Goal: Information Seeking & Learning: Learn about a topic

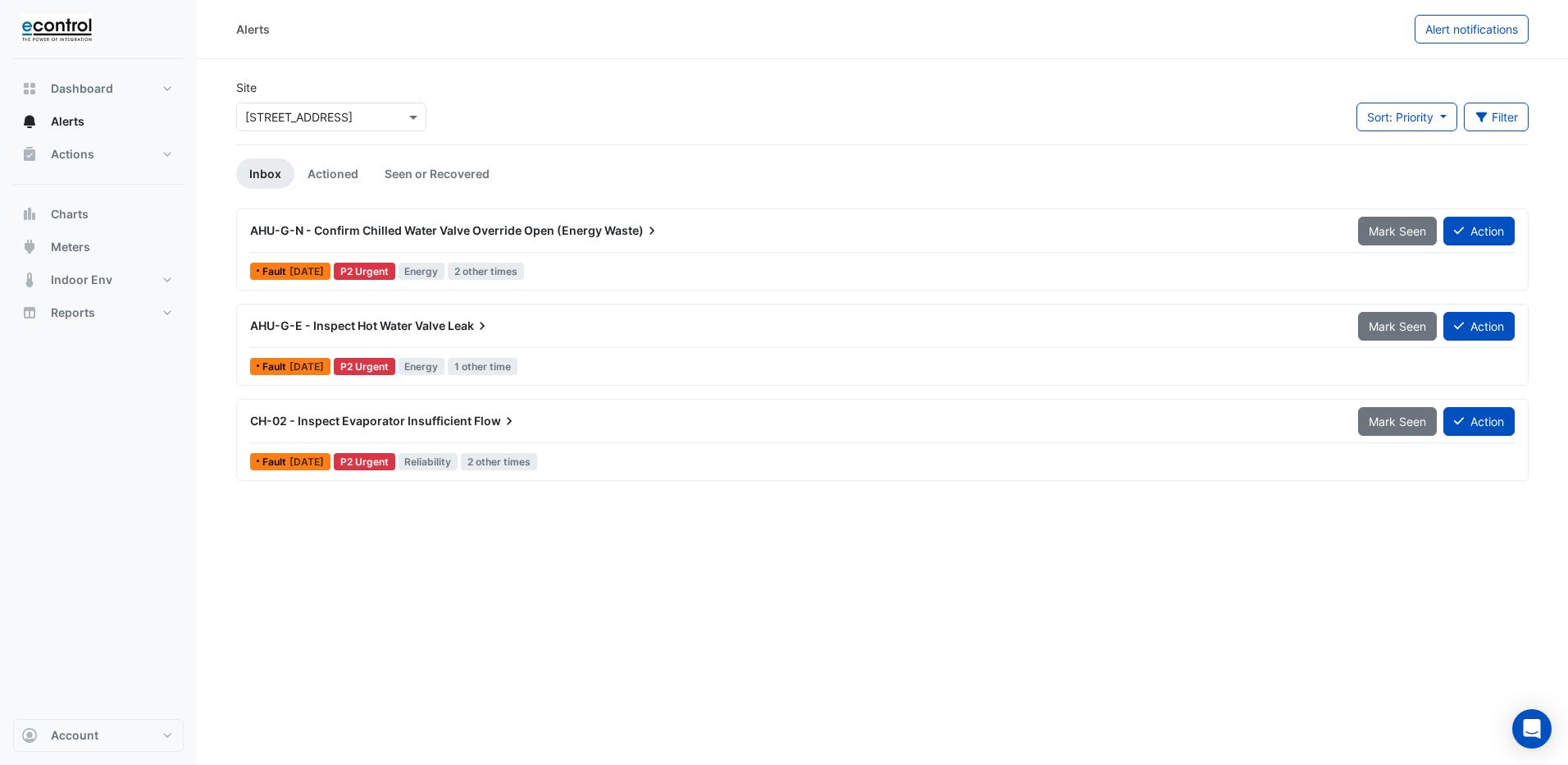
click at [347, 330] on span "AHU-G-E - Inspect Hot Water Valve" at bounding box center [348, 324] width 196 height 14
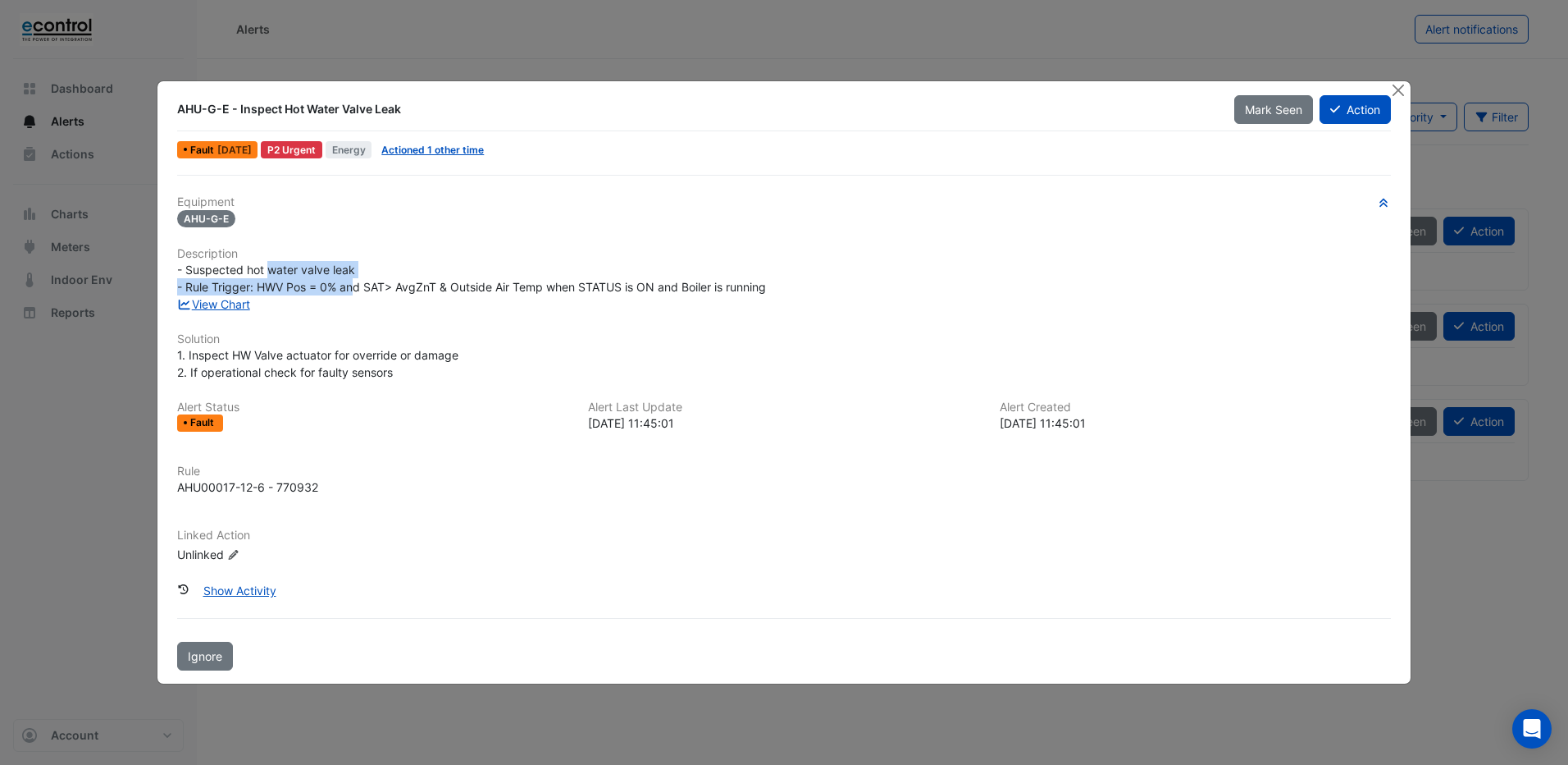
drag, startPoint x: 271, startPoint y: 274, endPoint x: 356, endPoint y: 283, distance: 85.5
click at [356, 283] on span "- Suspected hot water valve leak - Rule Trigger: HWV Pos = 0% and SAT> AvgZnT &…" at bounding box center [471, 278] width 588 height 31
drag, startPoint x: 407, startPoint y: 302, endPoint x: 396, endPoint y: 301, distance: 11.0
click at [407, 302] on div "View Chart" at bounding box center [784, 303] width 1234 height 17
drag, startPoint x: 296, startPoint y: 288, endPoint x: 560, endPoint y: 297, distance: 264.2
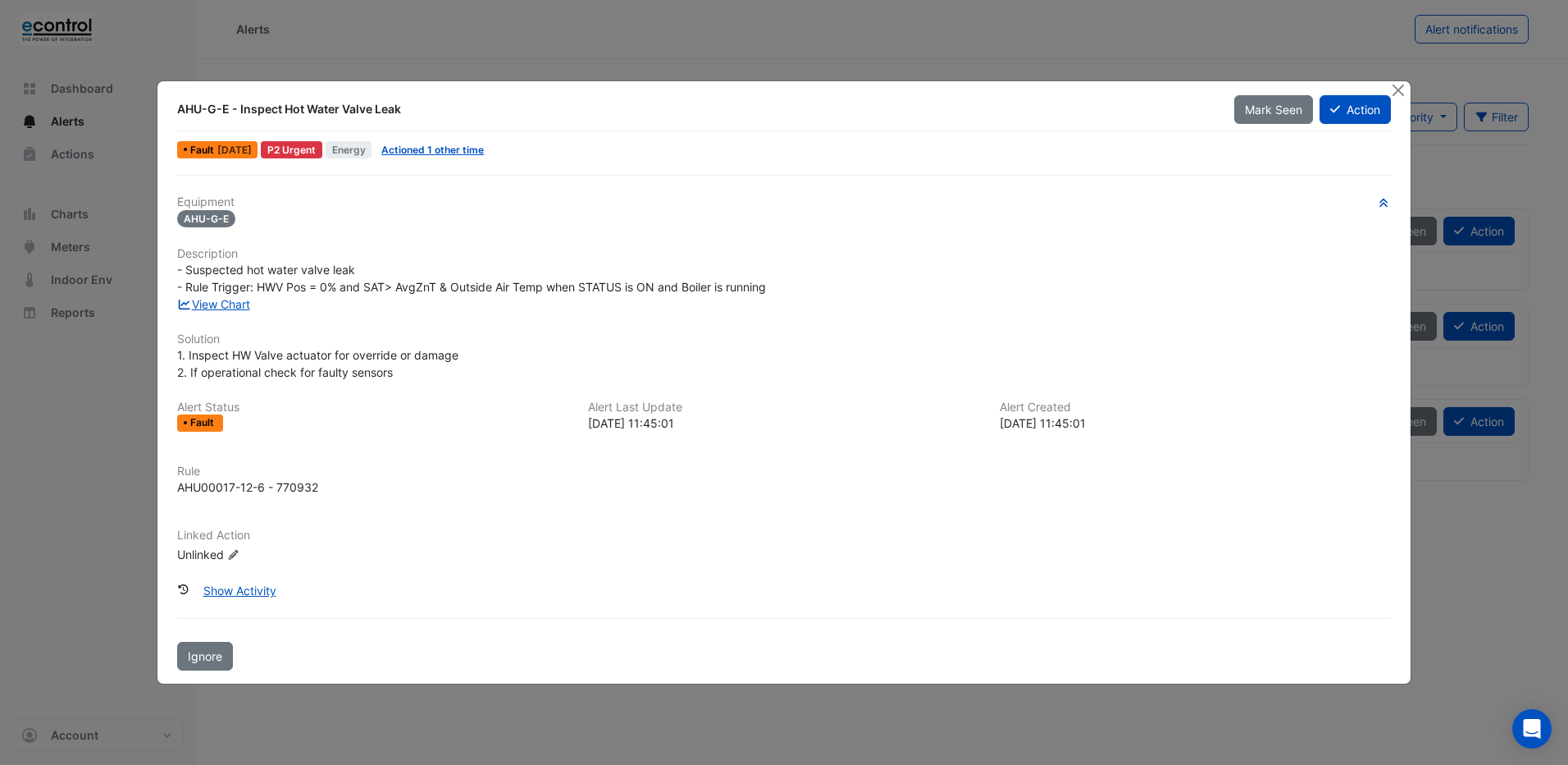
click at [560, 297] on div "Equipment AHU-G-E Description - Suspected hot water valve leak - Rule Trigger: …" at bounding box center [784, 386] width 1213 height 380
drag, startPoint x: 560, startPoint y: 297, endPoint x: 633, endPoint y: 323, distance: 77.5
click at [636, 322] on div "Equipment AHU-G-E Description - Suspected hot water valve leak - Rule Trigger: …" at bounding box center [784, 386] width 1213 height 380
click at [220, 304] on link "View Chart" at bounding box center [214, 303] width 73 height 14
click at [1398, 88] on button "Close" at bounding box center [1398, 90] width 17 height 17
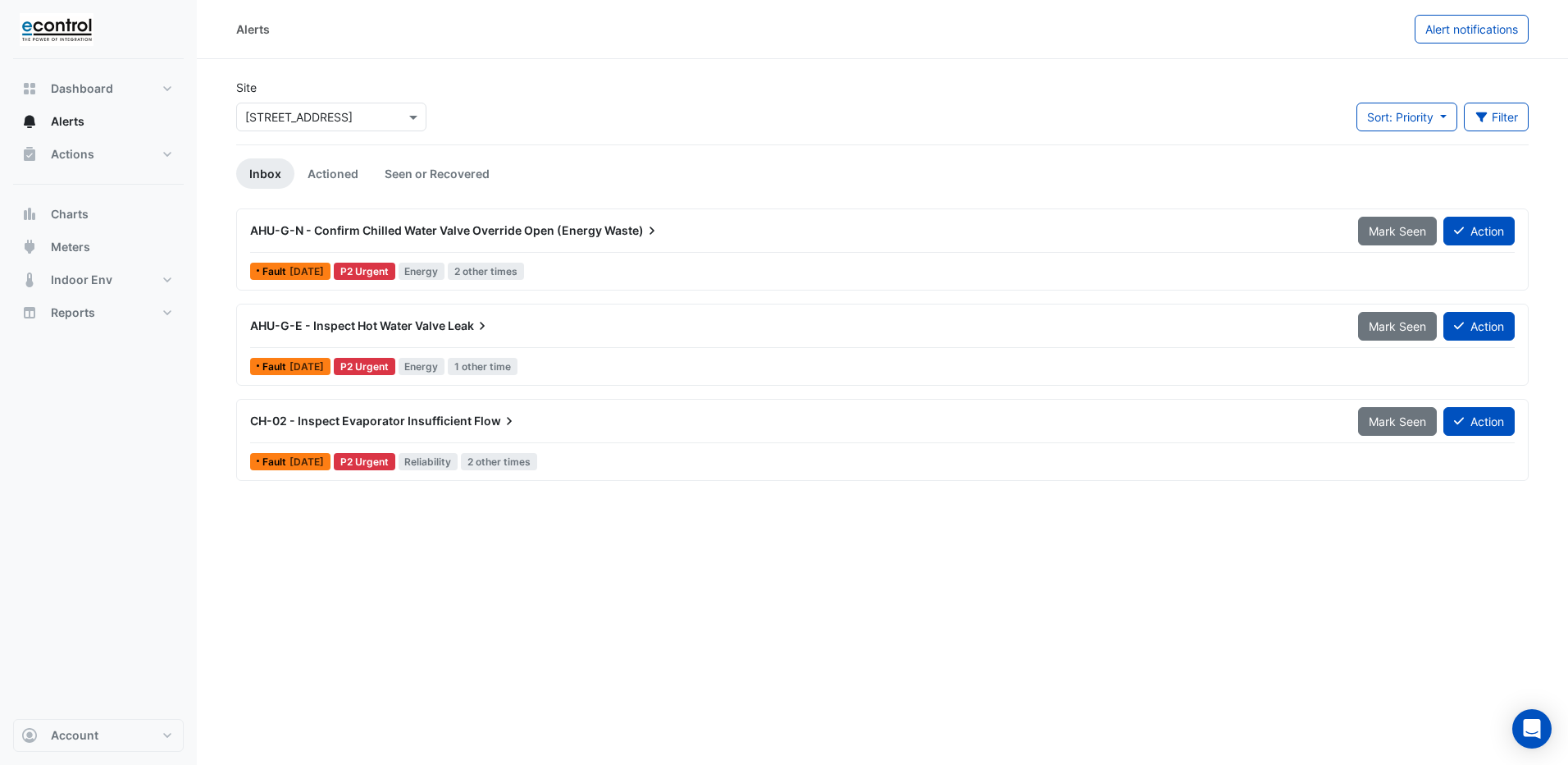
click at [352, 228] on span "AHU-G-N - Confirm Chilled Water Valve Override Open (Energy" at bounding box center [426, 229] width 352 height 14
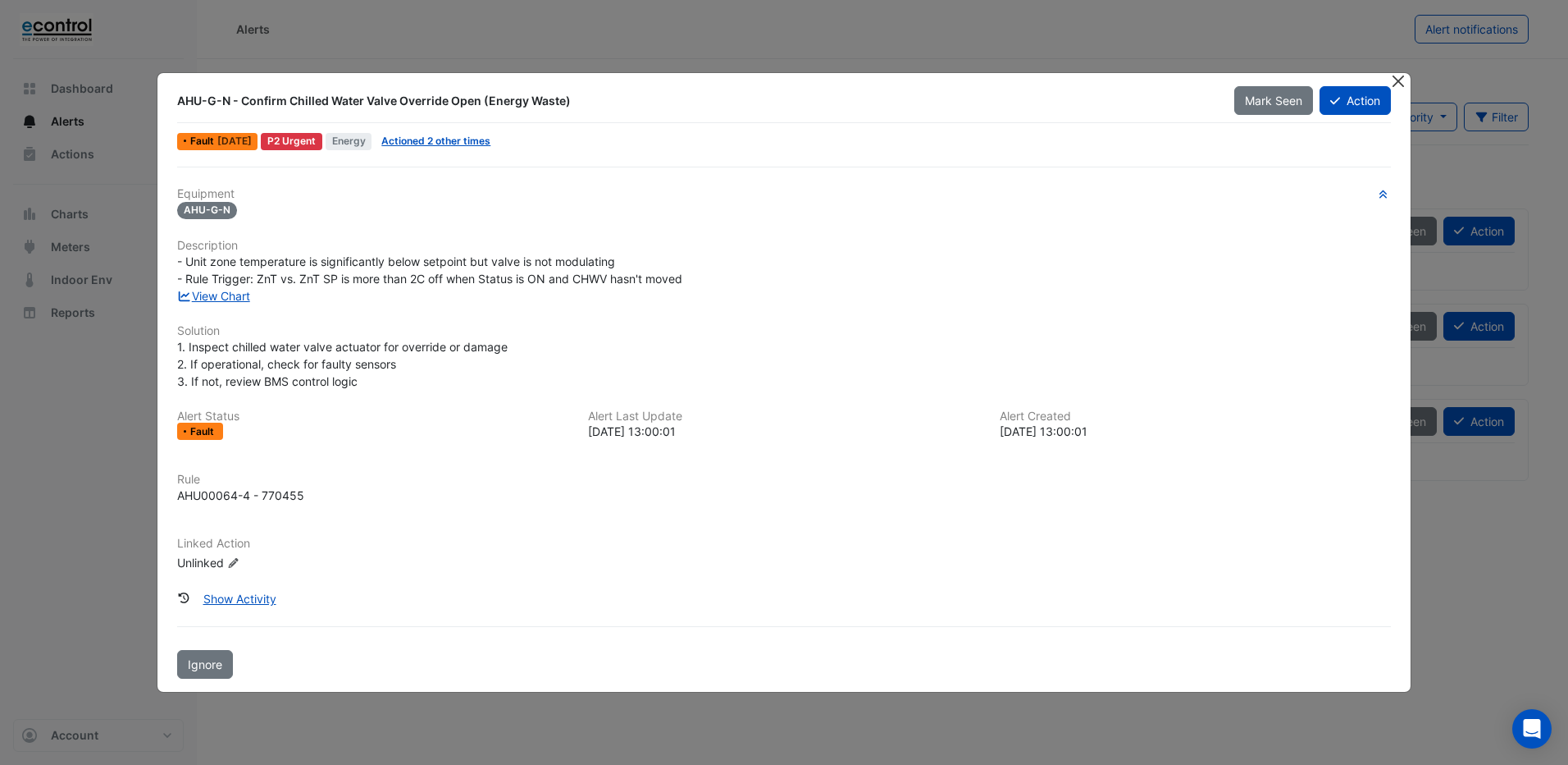
click at [1398, 84] on button "Close" at bounding box center [1398, 81] width 17 height 17
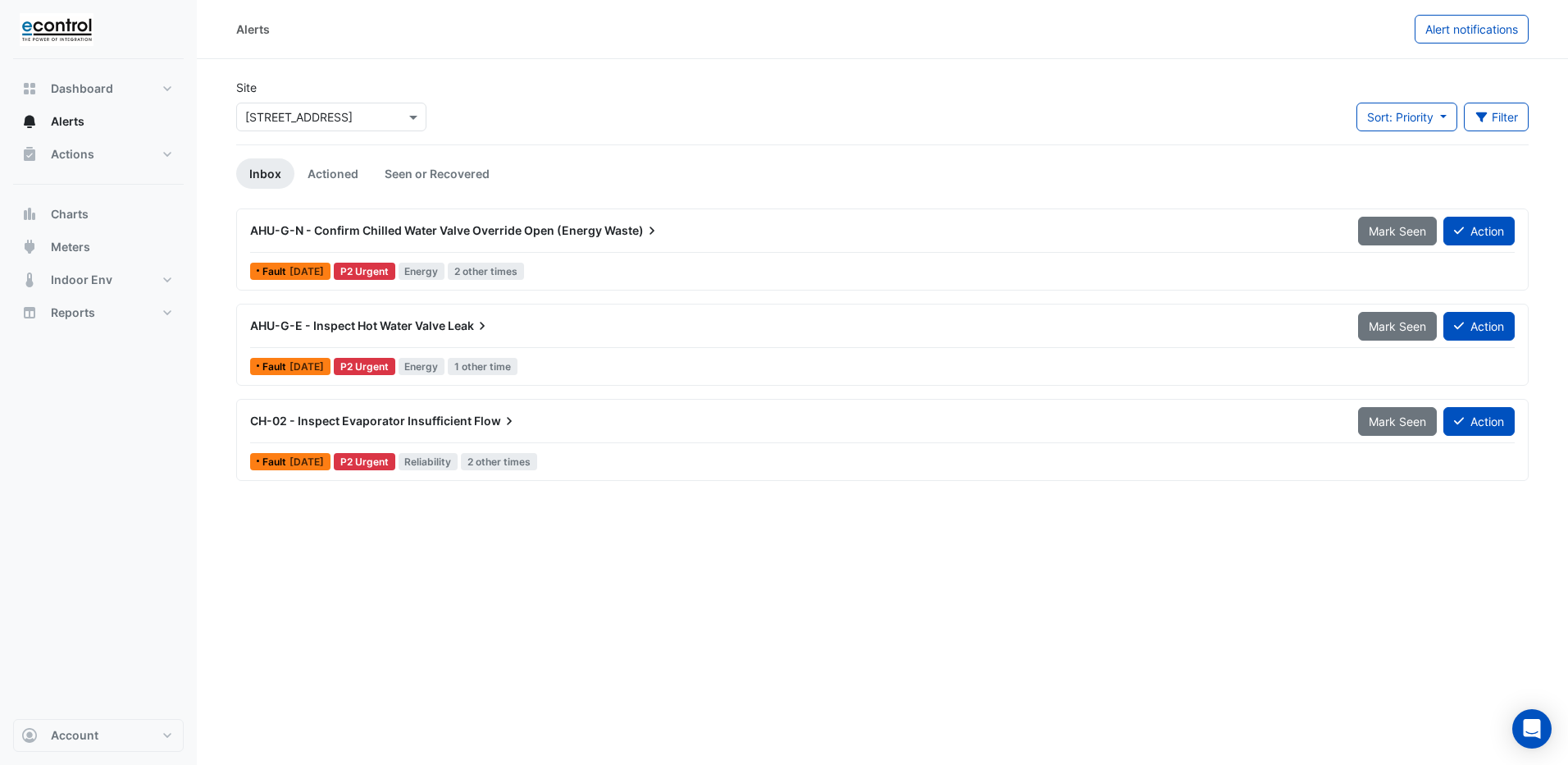
click at [335, 425] on span "CH-02 - Inspect Evaporator Insufficient" at bounding box center [361, 420] width 221 height 14
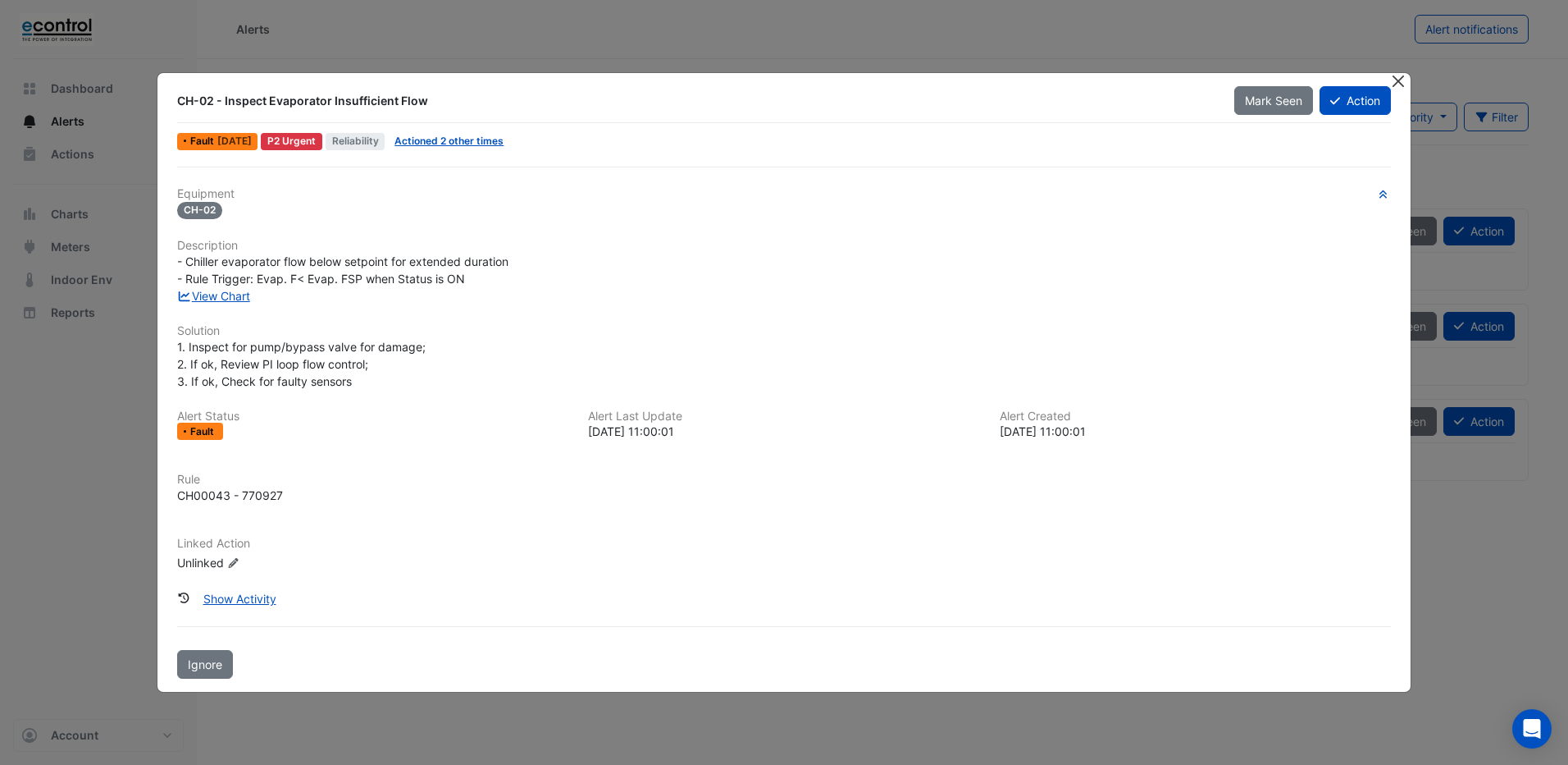
click at [1396, 82] on button "Close" at bounding box center [1398, 81] width 17 height 17
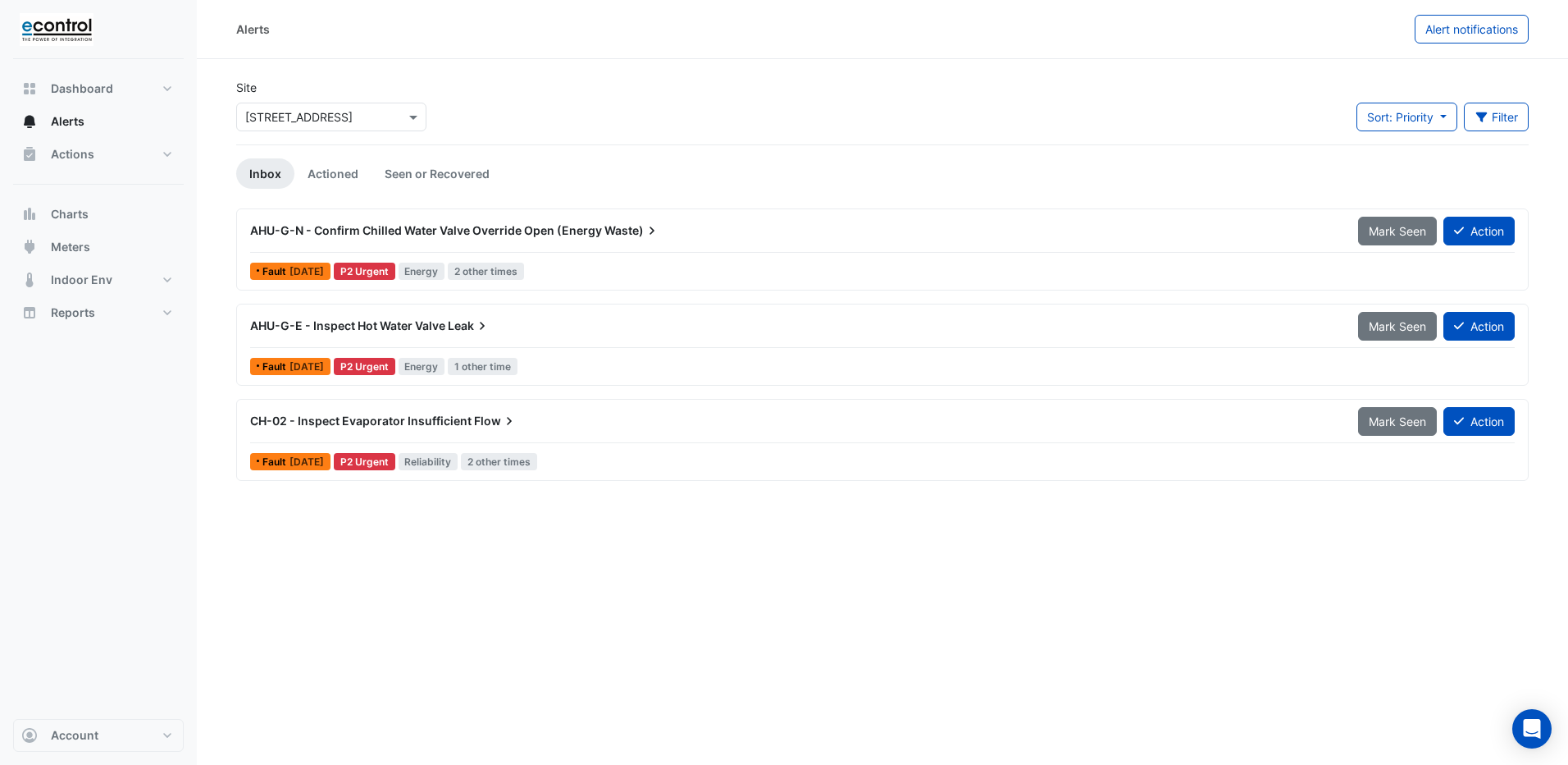
click at [373, 327] on span "AHU-G-E - Inspect Hot Water Valve" at bounding box center [348, 324] width 196 height 14
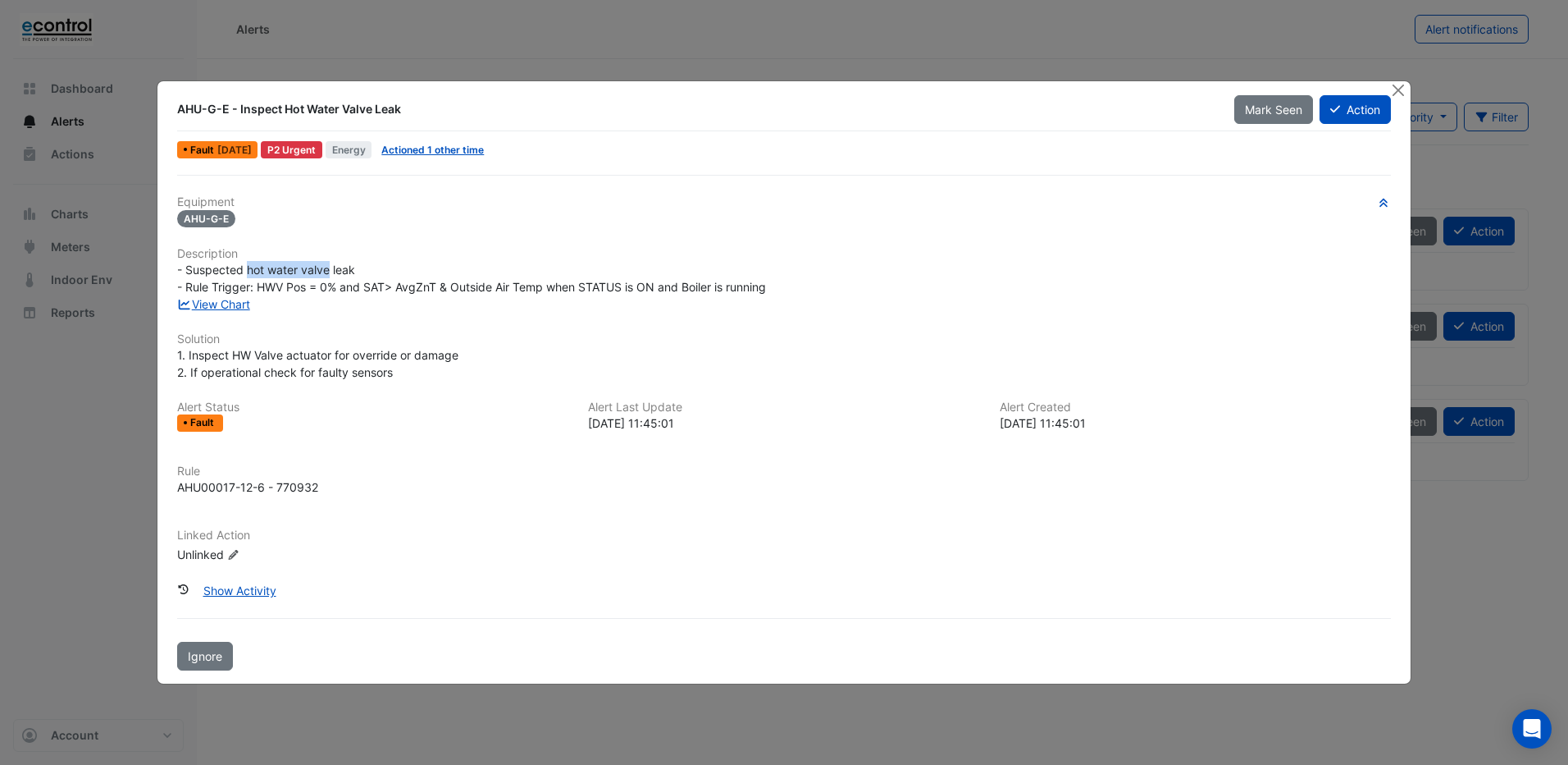
drag, startPoint x: 249, startPoint y: 267, endPoint x: 328, endPoint y: 270, distance: 79.1
click at [328, 270] on span "- Suspected hot water valve leak - Rule Trigger: HWV Pos = 0% and SAT> AvgZnT &…" at bounding box center [471, 278] width 588 height 31
drag, startPoint x: 328, startPoint y: 270, endPoint x: 330, endPoint y: 287, distance: 17.1
click at [330, 287] on span "- Suspected hot water valve leak - Rule Trigger: HWV Pos = 0% and SAT> AvgZnT &…" at bounding box center [471, 278] width 588 height 31
drag, startPoint x: 341, startPoint y: 287, endPoint x: 791, endPoint y: 269, distance: 450.4
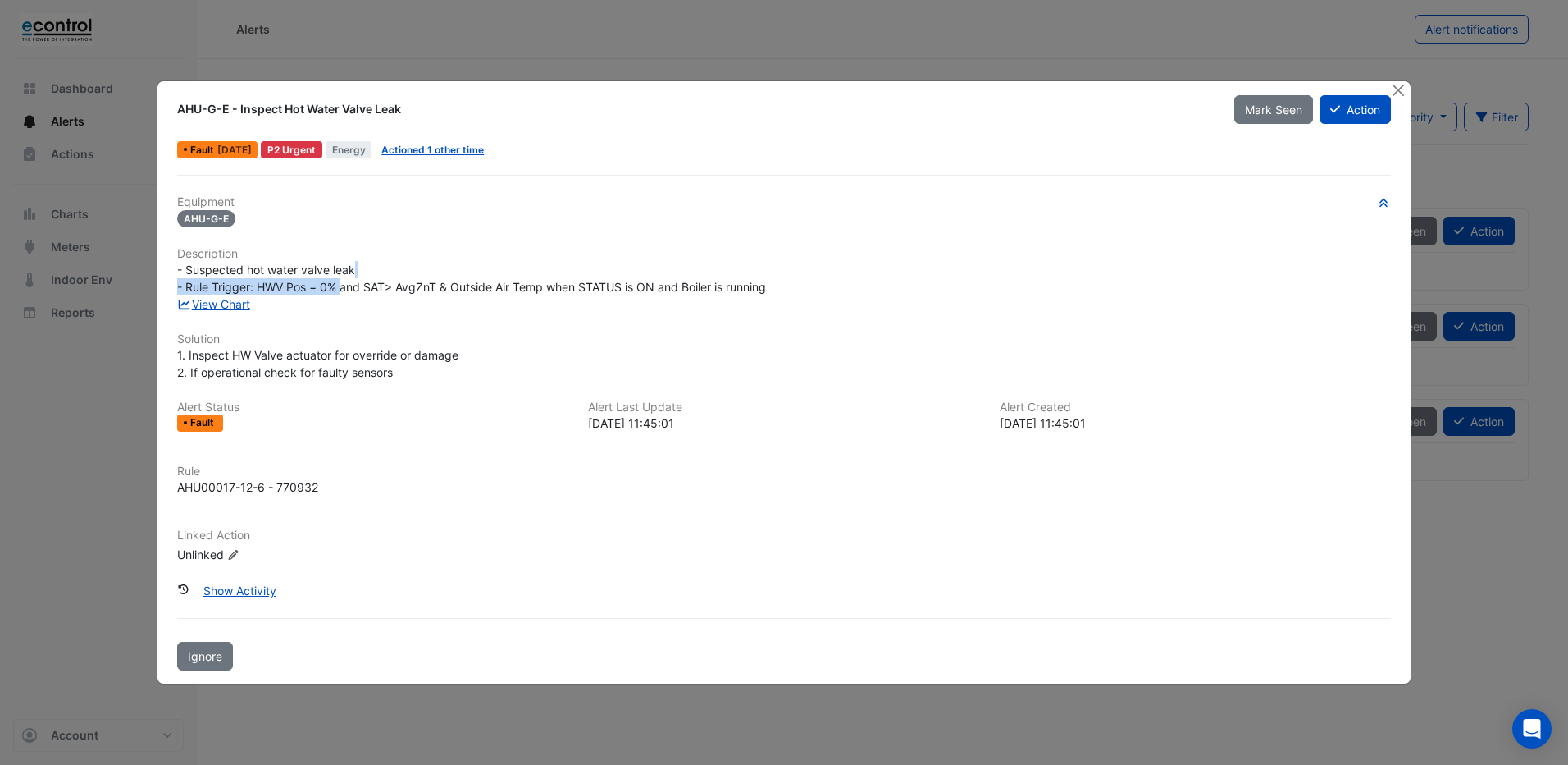
click at [791, 269] on div "- Suspected hot water valve leak - Rule Trigger: HWV Pos = 0% and SAT> AvgZnT &…" at bounding box center [784, 278] width 1213 height 35
click at [249, 345] on h6 "Solution" at bounding box center [784, 339] width 1213 height 14
click at [237, 305] on link "View Chart" at bounding box center [214, 303] width 73 height 14
click at [1402, 91] on button "Close" at bounding box center [1398, 90] width 17 height 17
